Goal: Navigation & Orientation: Find specific page/section

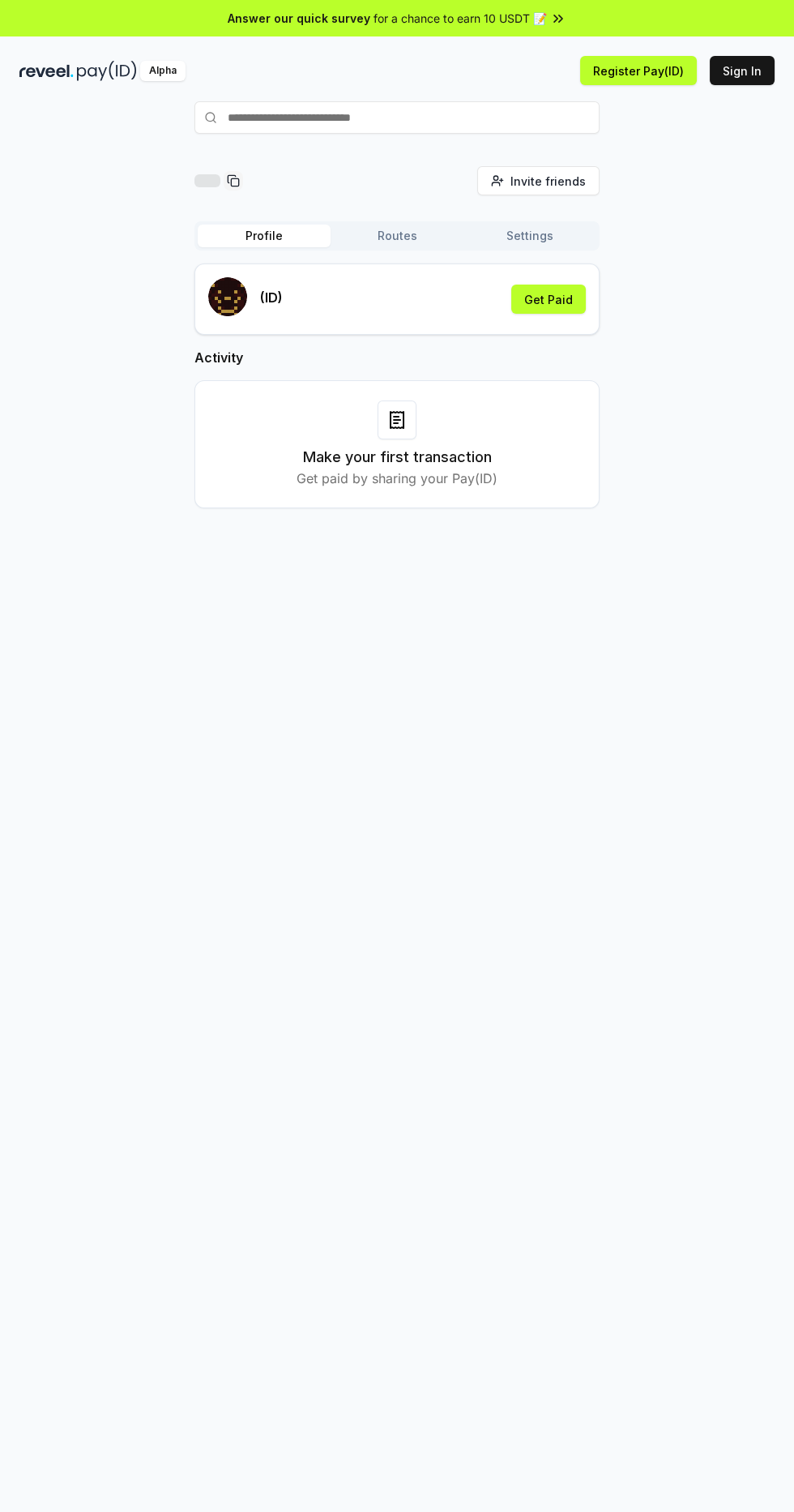
click at [385, 239] on button "Routes" at bounding box center [397, 236] width 132 height 23
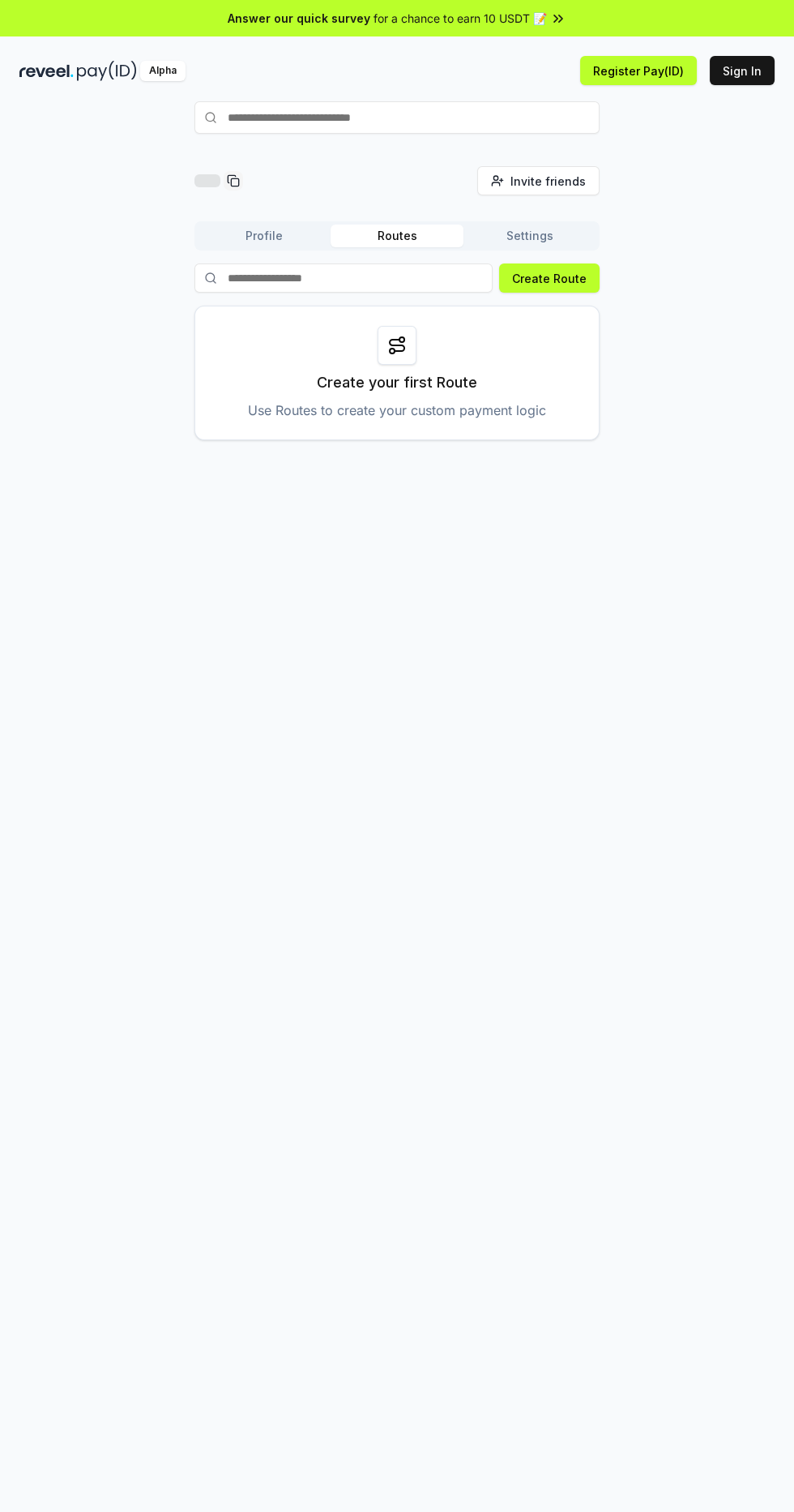
click at [548, 240] on button "Settings" at bounding box center [530, 236] width 132 height 23
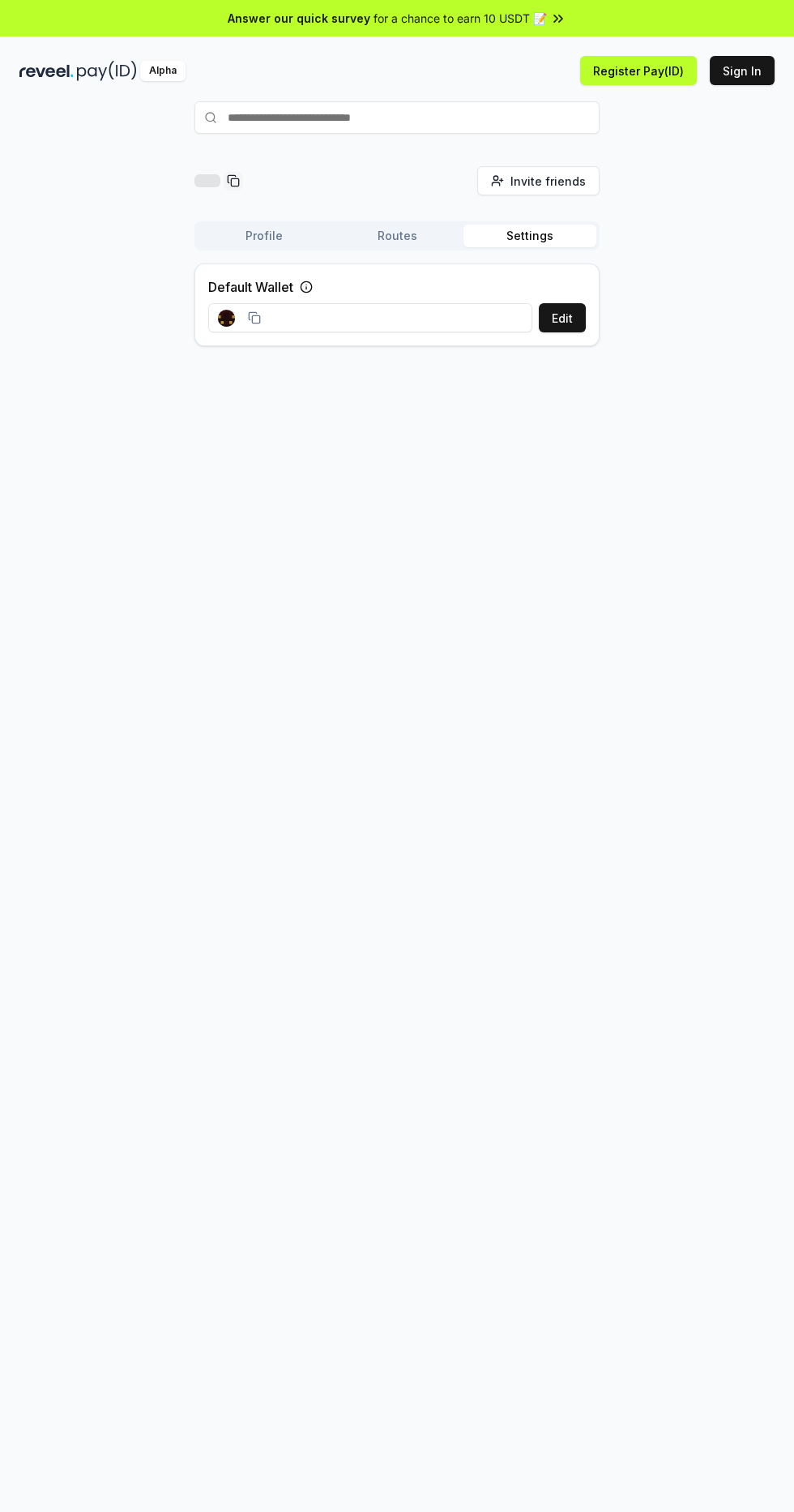
click at [541, 235] on button "Settings" at bounding box center [530, 236] width 132 height 23
